Goal: Information Seeking & Learning: Learn about a topic

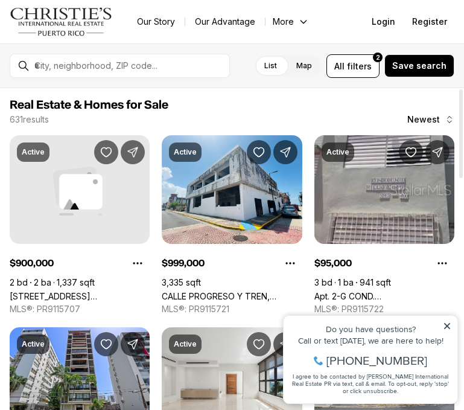
click at [424, 118] on span "Newest" at bounding box center [423, 120] width 33 height 10
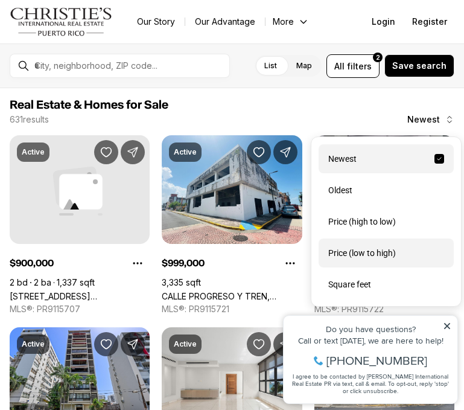
click at [398, 247] on div "Price (low to high)" at bounding box center [386, 252] width 135 height 29
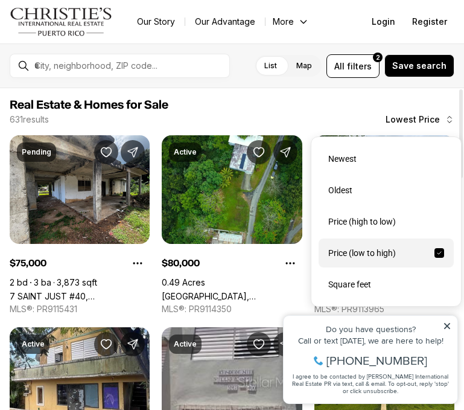
click at [407, 120] on span "Lowest Price" at bounding box center [413, 120] width 54 height 10
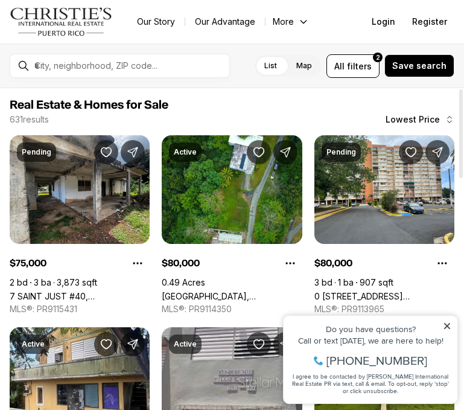
click at [365, 104] on span "Real Estate & Homes for Sale" at bounding box center [232, 105] width 445 height 14
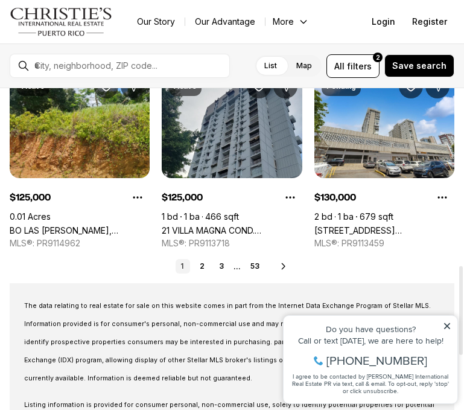
scroll to position [642, 0]
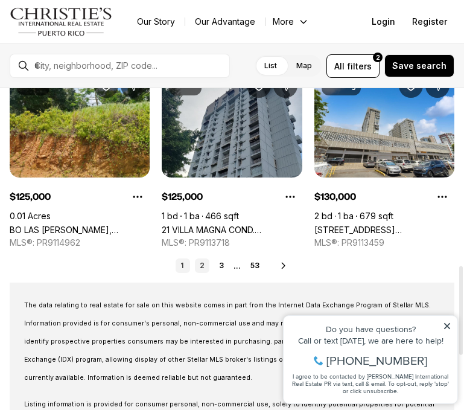
click at [203, 267] on link "2" at bounding box center [202, 265] width 14 height 14
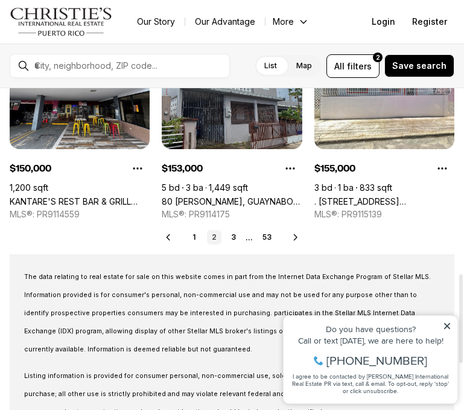
scroll to position [687, 0]
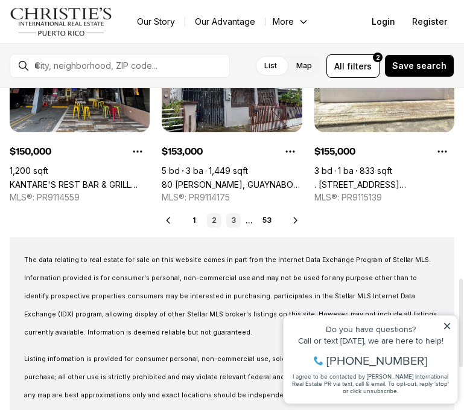
click at [234, 221] on link "3" at bounding box center [233, 220] width 14 height 14
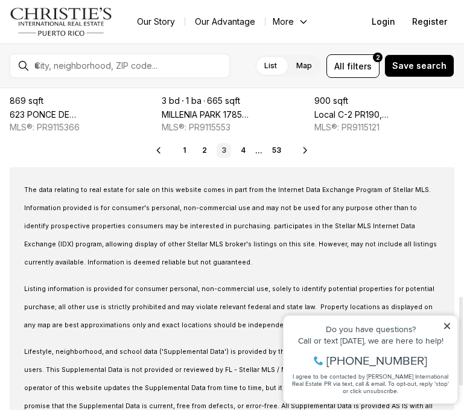
scroll to position [760, 0]
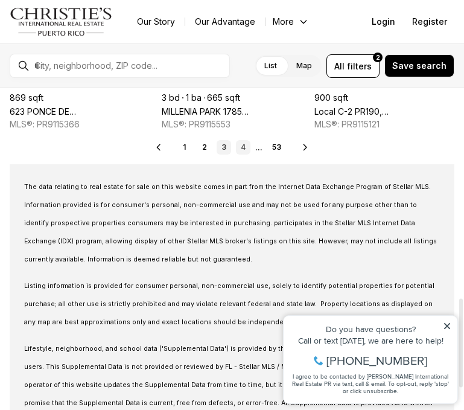
click at [244, 145] on link "4" at bounding box center [243, 147] width 14 height 14
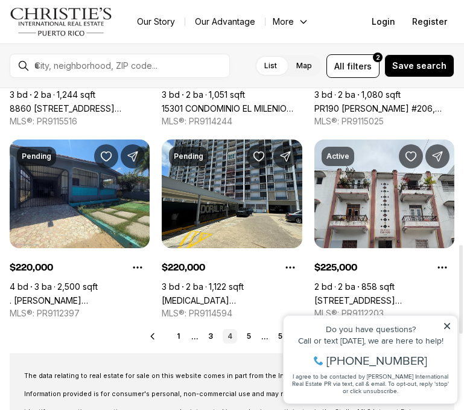
scroll to position [564, 0]
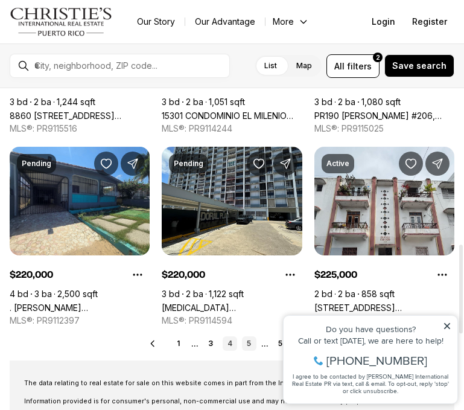
click at [246, 339] on link "5" at bounding box center [249, 343] width 14 height 14
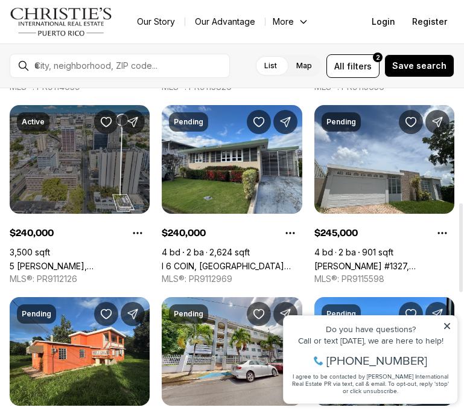
scroll to position [417, 0]
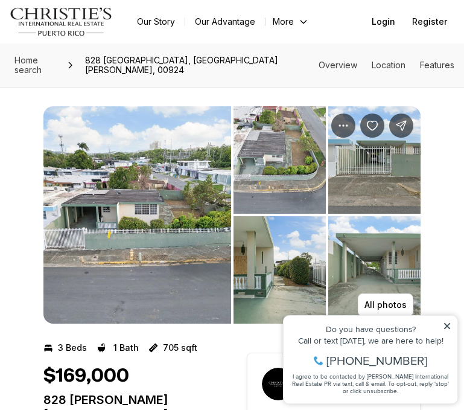
click at [151, 169] on img "View image gallery" at bounding box center [137, 214] width 188 height 217
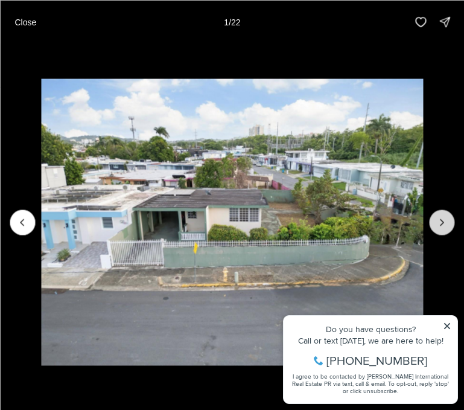
click at [443, 218] on icon "Next slide" at bounding box center [442, 222] width 12 height 12
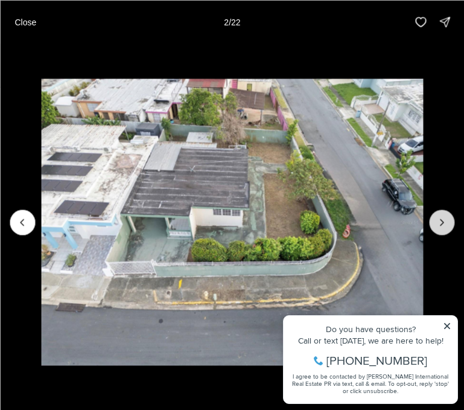
click at [443, 218] on icon "Next slide" at bounding box center [442, 222] width 12 height 12
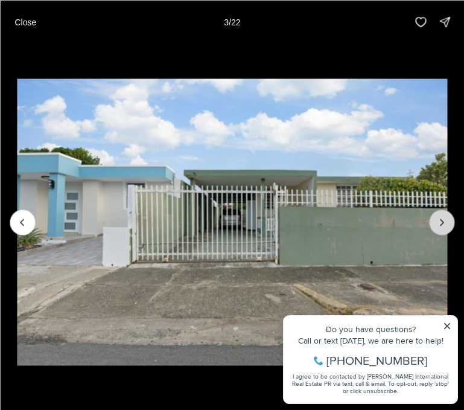
click at [443, 218] on icon "Next slide" at bounding box center [442, 222] width 12 height 12
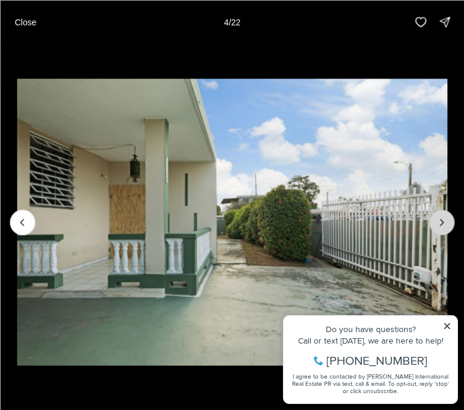
click at [443, 218] on icon "Next slide" at bounding box center [442, 222] width 12 height 12
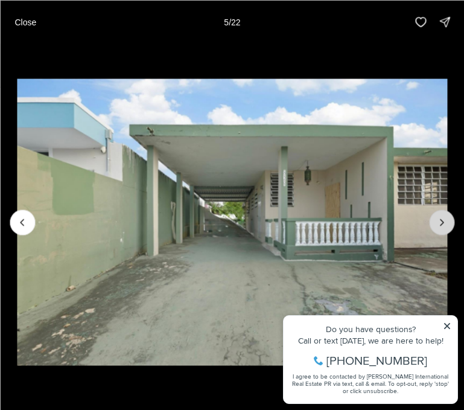
click at [443, 218] on icon "Next slide" at bounding box center [442, 222] width 12 height 12
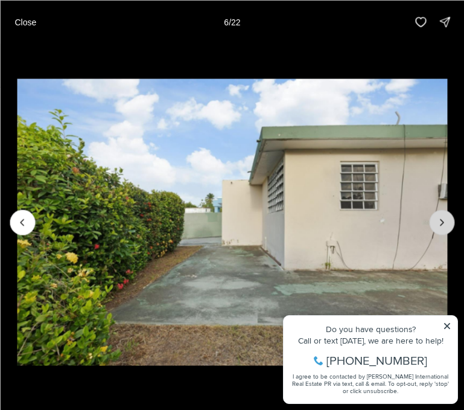
click at [443, 218] on icon "Next slide" at bounding box center [442, 222] width 12 height 12
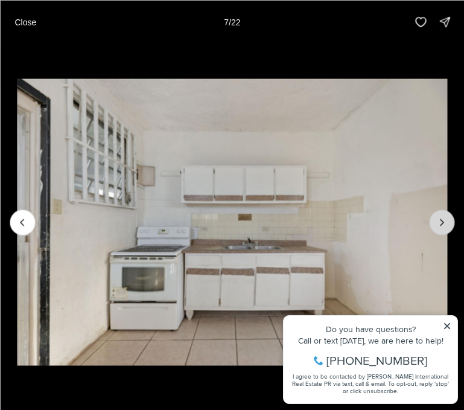
click at [443, 218] on icon "Next slide" at bounding box center [442, 222] width 12 height 12
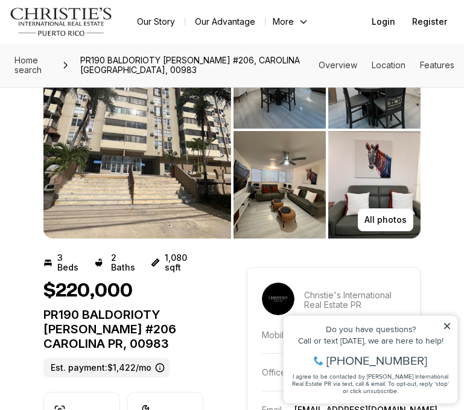
scroll to position [83, 0]
